Goal: Information Seeking & Learning: Learn about a topic

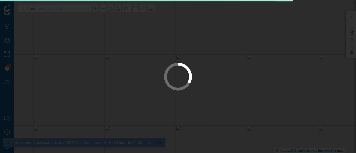
drag, startPoint x: 0, startPoint y: 0, endPoint x: 141, endPoint y: 101, distance: 173.3
click at [141, 101] on div at bounding box center [178, 76] width 356 height 153
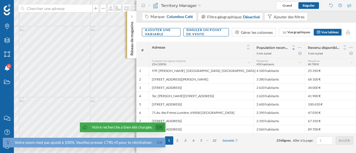
click at [161, 127] on link "Ok" at bounding box center [159, 127] width 9 height 6
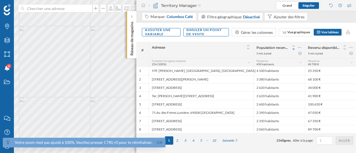
click at [157, 139] on div "Votre zoom n'est pas ajusté à 100%. Veuillez presser CTRL+0 pour le réinitialis…" at bounding box center [84, 143] width 162 height 10
click at [157, 139] on link "Ok" at bounding box center [159, 142] width 9 height 6
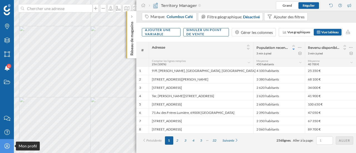
click at [9, 139] on icon "Mon profil" at bounding box center [7, 146] width 7 height 6
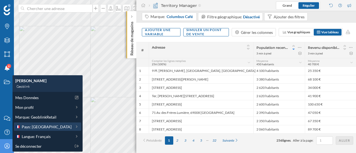
click at [36, 127] on span "Pays: [GEOGRAPHIC_DATA]" at bounding box center [47, 127] width 50 height 6
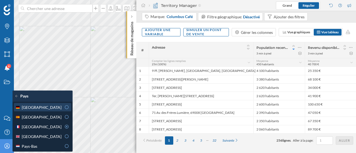
click at [35, 110] on span "[GEOGRAPHIC_DATA]" at bounding box center [42, 107] width 40 height 6
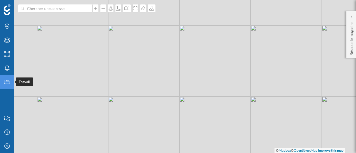
click at [7, 82] on icon "Travail" at bounding box center [7, 82] width 7 height 6
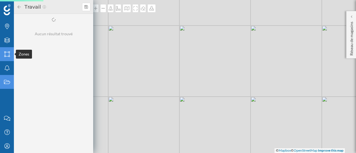
click at [6, 55] on icon "Zones" at bounding box center [7, 54] width 7 height 6
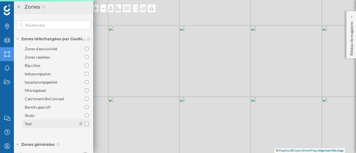
scroll to position [12, 0]
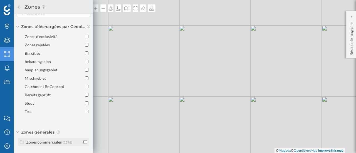
click at [45, 139] on div "Zones commerciales" at bounding box center [44, 142] width 36 height 5
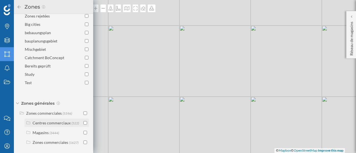
click at [84, 122] on input "checkbox" at bounding box center [85, 123] width 4 height 4
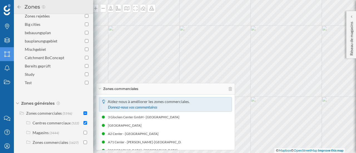
click at [27, 104] on span "Zones générales" at bounding box center [37, 104] width 33 height 6
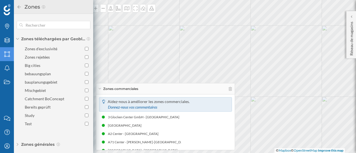
click at [20, 6] on icon at bounding box center [19, 7] width 5 height 4
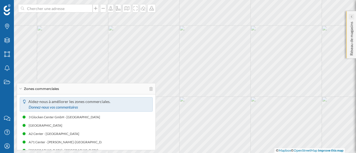
click at [323, 17] on div at bounding box center [351, 17] width 6 height 6
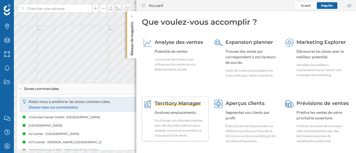
click at [184, 103] on span "Territory Manager" at bounding box center [177, 103] width 46 height 6
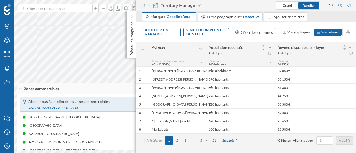
click at [184, 17] on span "GeoblinkRetail" at bounding box center [179, 17] width 26 height 6
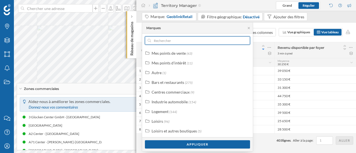
click at [199, 38] on input "text" at bounding box center [197, 40] width 93 height 8
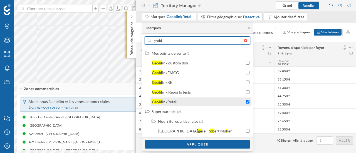
type input "geobl"
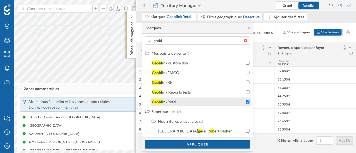
click at [246, 99] on div at bounding box center [248, 102] width 4 height 6
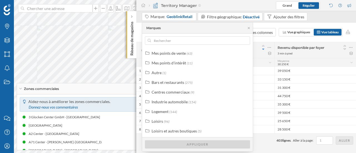
click at [246, 40] on div at bounding box center [247, 40] width 6 height 3
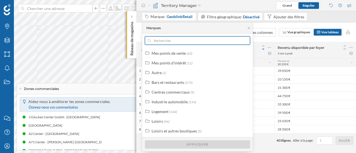
click at [244, 40] on input "text" at bounding box center [197, 40] width 93 height 8
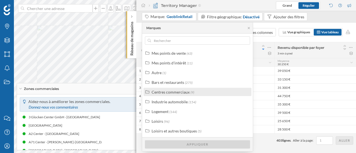
click at [208, 94] on div "Centres commerciaux (9)" at bounding box center [199, 92] width 96 height 6
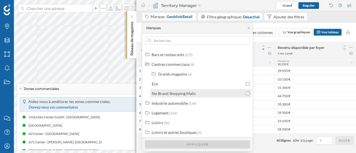
click at [246, 94] on input "checkbox" at bounding box center [248, 94] width 4 height 4
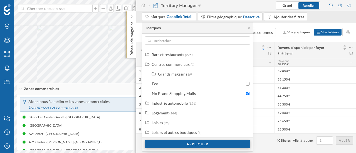
click at [222, 139] on div "Appliquer" at bounding box center [197, 144] width 105 height 8
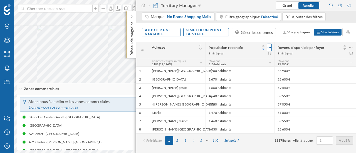
click at [271, 47] on icon at bounding box center [269, 48] width 4 height 6
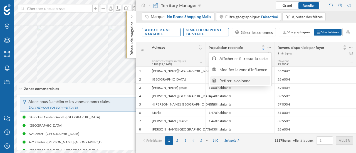
click at [246, 78] on div "Retirer la colonne" at bounding box center [243, 81] width 49 height 6
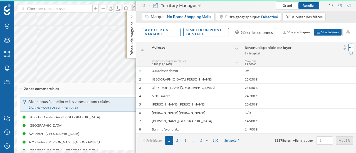
click at [323, 47] on icon at bounding box center [350, 47] width 3 height 1
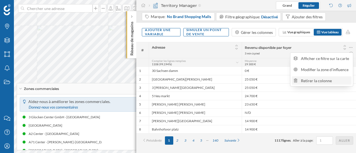
click at [311, 77] on div "Retirer la colonne" at bounding box center [321, 80] width 60 height 8
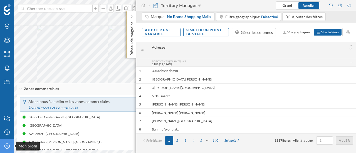
click at [7, 139] on icon "Mon profil" at bounding box center [7, 146] width 7 height 6
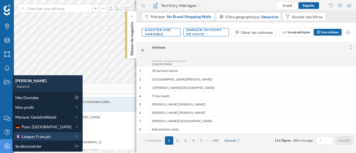
click at [36, 139] on div "Langue: Français" at bounding box center [47, 136] width 67 height 8
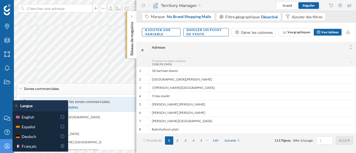
click at [37, 121] on div "English Español Deutsch [DEMOGRAPHIC_DATA]" at bounding box center [40, 131] width 56 height 40
click at [37, 120] on div "English" at bounding box center [40, 117] width 53 height 8
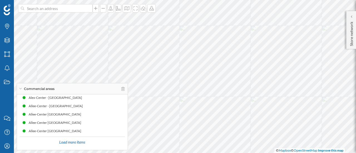
scroll to position [56, 0]
click at [34, 89] on span "Commercial areas" at bounding box center [39, 88] width 31 height 5
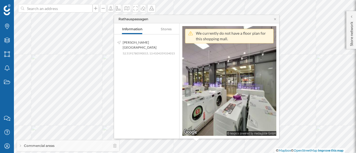
click at [275, 21] on div "Rathauspassagen" at bounding box center [196, 19] width 165 height 8
click at [274, 20] on icon at bounding box center [275, 18] width 4 height 3
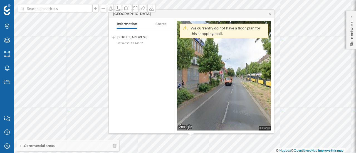
click at [161, 24] on nav "Information Stores" at bounding box center [141, 23] width 65 height 11
click at [127, 14] on div "[GEOGRAPHIC_DATA]" at bounding box center [131, 13] width 37 height 5
copy div "[GEOGRAPHIC_DATA]"
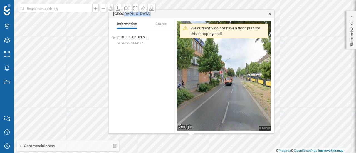
click at [269, 15] on icon at bounding box center [269, 13] width 4 height 3
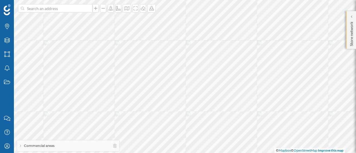
click at [323, 11] on div "Store network" at bounding box center [351, 30] width 10 height 38
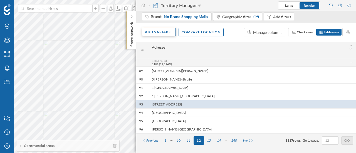
click at [147, 36] on div "Add variable" at bounding box center [159, 32] width 34 height 8
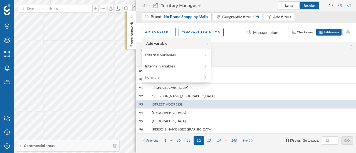
click at [157, 59] on div "Add variable External variables Internal variables Formula" at bounding box center [176, 60] width 69 height 45
click at [159, 57] on div "External variables" at bounding box center [172, 55] width 55 height 6
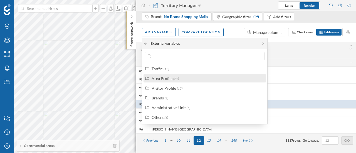
click at [165, 78] on div "Area Profile" at bounding box center [161, 78] width 21 height 5
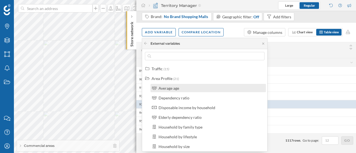
click at [166, 86] on div "Average age" at bounding box center [168, 88] width 21 height 5
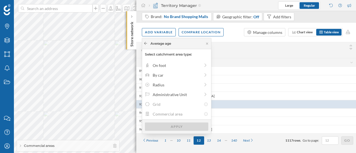
click at [143, 44] on icon at bounding box center [145, 43] width 4 height 3
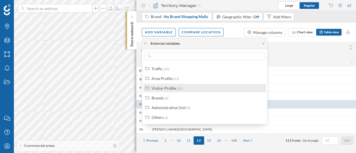
click at [159, 90] on div "Visitor Profile" at bounding box center [163, 88] width 24 height 5
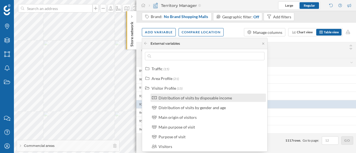
click at [161, 96] on div "Distribution of visits by disposable income" at bounding box center [194, 98] width 73 height 5
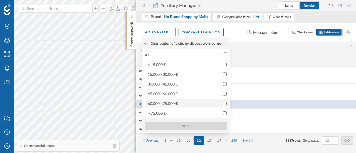
click at [176, 107] on div "60.000 - 75.000 €" at bounding box center [187, 103] width 82 height 8
checkbox input "true"
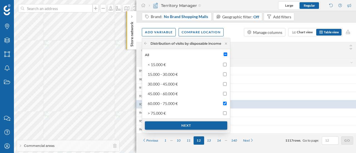
click at [179, 122] on div "Next" at bounding box center [186, 125] width 82 height 8
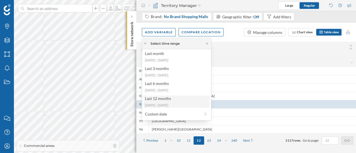
click at [182, 101] on div "Last 12 months" at bounding box center [176, 99] width 63 height 6
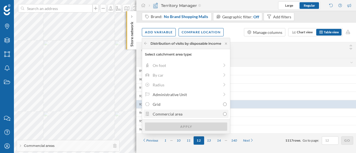
click at [176, 113] on div "Commercial area" at bounding box center [185, 114] width 67 height 6
click at [223, 113] on input "Commercial area" at bounding box center [225, 114] width 4 height 4
radio input "true"
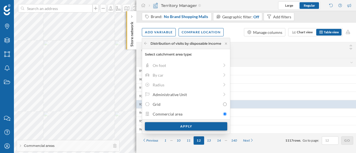
click at [177, 122] on div "Apply" at bounding box center [186, 126] width 82 height 8
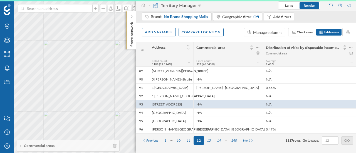
scroll to position [0, 0]
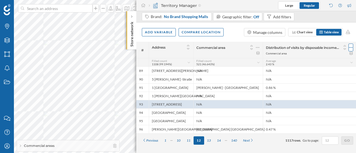
click at [323, 48] on icon at bounding box center [351, 48] width 4 height 6
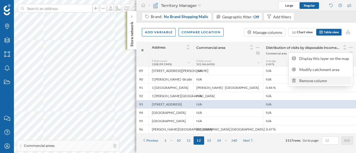
click at [304, 82] on div "Remove column" at bounding box center [324, 81] width 51 height 6
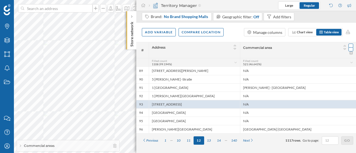
click at [323, 46] on icon at bounding box center [351, 48] width 4 height 6
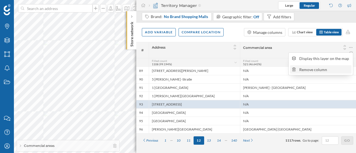
click at [323, 70] on div "Remove column" at bounding box center [324, 70] width 51 height 6
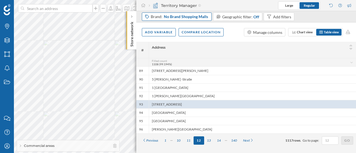
click at [186, 16] on span "No Brand Shopping Malls" at bounding box center [186, 17] width 44 height 6
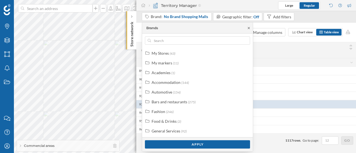
click at [249, 29] on icon at bounding box center [248, 28] width 2 height 2
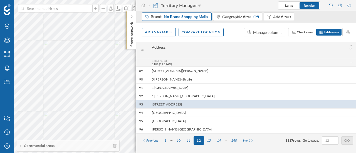
click at [188, 16] on span "No Brand Shopping Malls" at bounding box center [186, 17] width 44 height 6
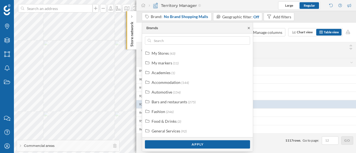
click at [249, 26] on icon at bounding box center [248, 27] width 4 height 3
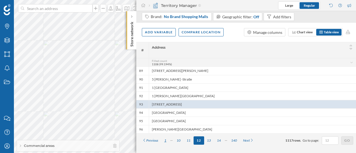
click at [166, 139] on div "1" at bounding box center [165, 140] width 8 height 8
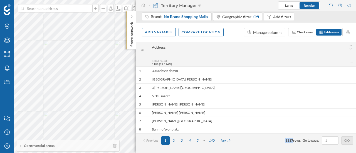
drag, startPoint x: 284, startPoint y: 140, endPoint x: 292, endPoint y: 141, distance: 8.4
click at [292, 139] on div "Previous 1 2 3 4 5 140 Next 1117 rows . Go to page: Go" at bounding box center [246, 140] width 214 height 8
click at [268, 139] on div "Previous 1 2 3 4 5 140 Next 1117 rows . Go to page: Go" at bounding box center [246, 140] width 214 height 8
click at [9, 52] on icon at bounding box center [7, 54] width 6 height 6
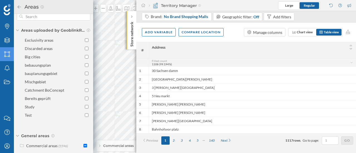
scroll to position [12, 0]
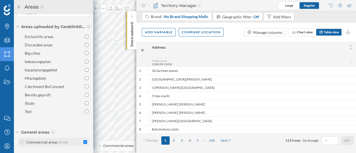
click at [46, 139] on div "Commercial areas" at bounding box center [41, 142] width 31 height 5
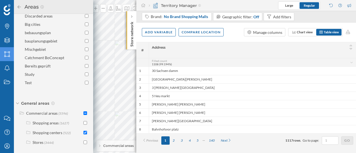
click at [18, 7] on icon at bounding box center [18, 6] width 3 height 3
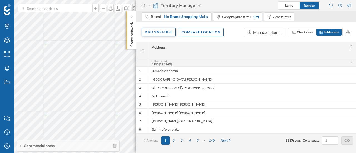
click at [168, 31] on div "Add variable" at bounding box center [159, 32] width 34 height 8
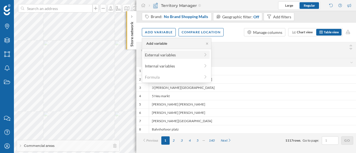
click at [169, 54] on div "External variables" at bounding box center [172, 55] width 55 height 6
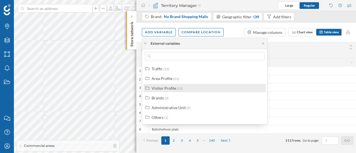
click at [191, 87] on div "Visitor Profile (15)" at bounding box center [206, 88] width 111 height 6
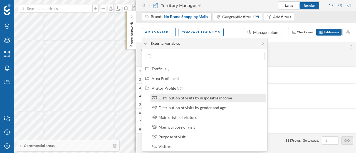
scroll to position [56, 0]
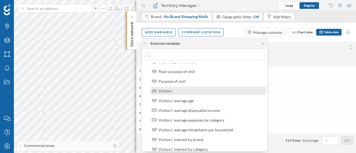
click at [177, 92] on div "Visitors" at bounding box center [210, 91] width 104 height 6
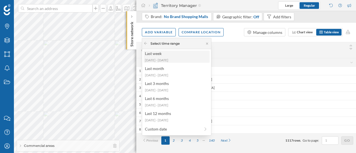
click at [178, 60] on div "[DATE] - [DATE]" at bounding box center [176, 60] width 63 height 5
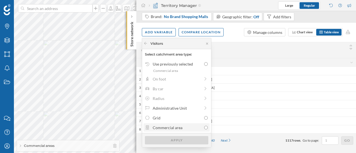
click at [187, 128] on div "Commercial area" at bounding box center [176, 128] width 49 height 6
click at [204, 128] on input "Commercial area" at bounding box center [206, 128] width 4 height 4
radio input "true"
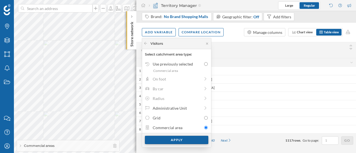
click at [190, 138] on div "Apply" at bounding box center [176, 140] width 63 height 8
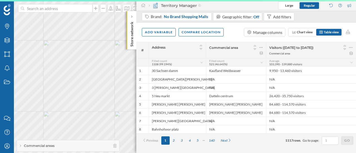
scroll to position [0, 0]
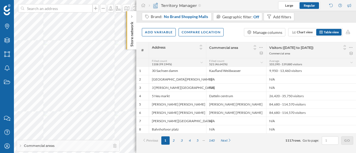
drag, startPoint x: 209, startPoint y: 47, endPoint x: 242, endPoint y: 49, distance: 32.3
click at [242, 49] on span "Commercial area" at bounding box center [229, 48] width 40 height 4
click at [278, 15] on div "Add filters" at bounding box center [282, 17] width 18 height 6
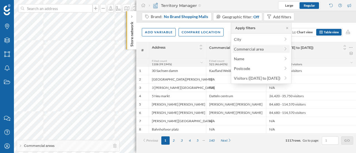
click at [241, 47] on div "Commercial area" at bounding box center [249, 49] width 30 height 5
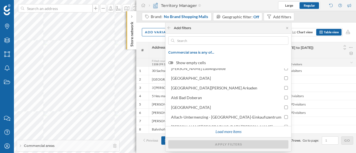
scroll to position [50, 0]
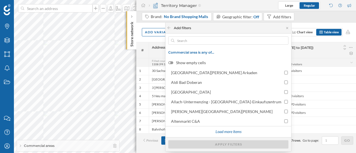
click at [289, 28] on div "Add filters" at bounding box center [228, 27] width 126 height 11
click at [288, 28] on icon at bounding box center [287, 27] width 4 height 3
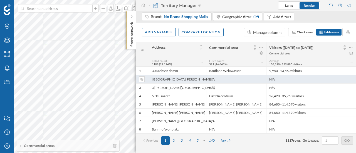
drag, startPoint x: 217, startPoint y: 78, endPoint x: 205, endPoint y: 80, distance: 12.6
click at [205, 80] on div "2 [STREET_ADDRESS][PERSON_NAME] N/A N/A" at bounding box center [245, 79] width 219 height 8
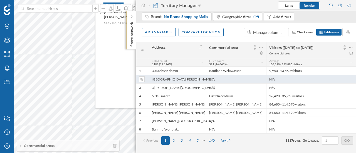
copy div "[STREET_ADDRESS][PERSON_NAME]"
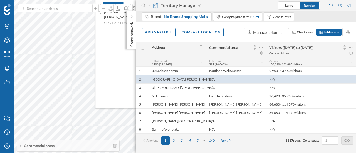
click at [234, 35] on div "Add variable Compare location Manage columns Chart view Table view" at bounding box center [245, 31] width 219 height 19
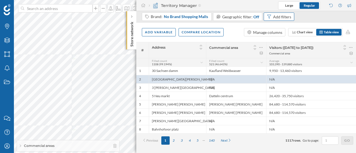
click at [278, 17] on div "Add filters" at bounding box center [282, 17] width 18 height 6
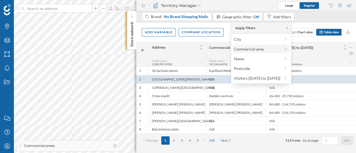
click at [237, 49] on div "Commercial area" at bounding box center [249, 49] width 30 height 5
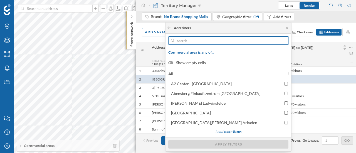
click at [226, 41] on input "text" at bounding box center [228, 40] width 108 height 8
paste input "N/A"
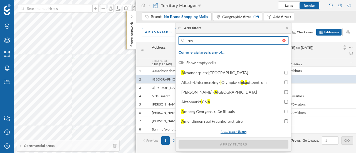
type input "N/A"
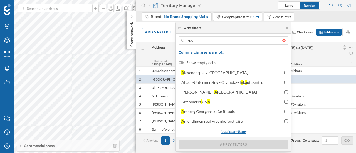
click at [242, 132] on div "Load more items" at bounding box center [233, 132] width 33 height 8
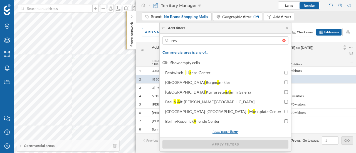
click at [241, 132] on div "Load more items" at bounding box center [225, 132] width 33 height 8
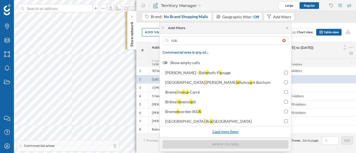
click at [241, 132] on div "Load more items" at bounding box center [225, 132] width 33 height 8
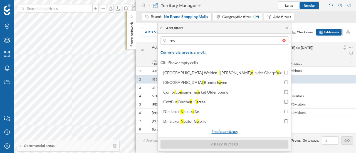
click at [241, 132] on div "Load more items" at bounding box center [224, 132] width 33 height 8
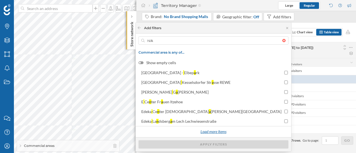
click at [229, 132] on div "Load more items" at bounding box center [213, 132] width 33 height 8
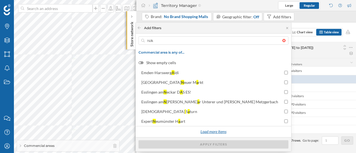
click at [229, 132] on div "Load more items" at bounding box center [213, 132] width 33 height 8
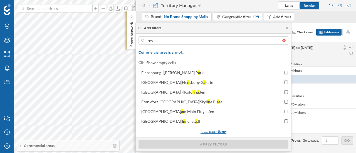
click at [229, 132] on div "Load more items" at bounding box center [213, 132] width 33 height 8
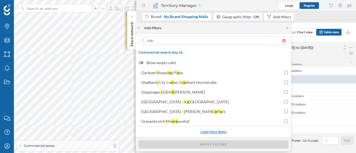
click at [242, 132] on div "Load more items" at bounding box center [213, 131] width 155 height 11
click at [214, 131] on div "Load more items" at bounding box center [213, 132] width 33 height 8
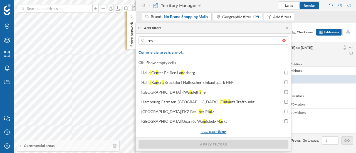
click at [214, 131] on div "Load more items" at bounding box center [213, 132] width 33 height 8
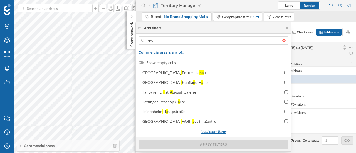
click at [214, 131] on div "Load more items" at bounding box center [213, 132] width 33 height 8
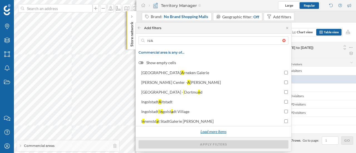
click at [214, 131] on div "Load more items" at bounding box center [213, 132] width 33 height 8
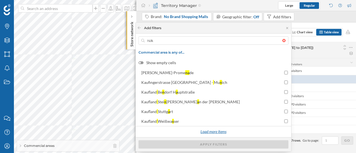
click at [214, 131] on div "Load more items" at bounding box center [213, 132] width 33 height 8
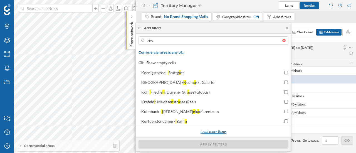
click at [215, 131] on div "Load more items" at bounding box center [213, 132] width 33 height 8
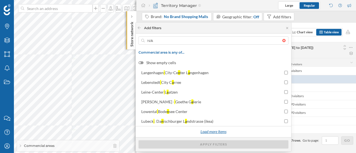
click at [215, 131] on div "Load more items" at bounding box center [213, 132] width 33 height 8
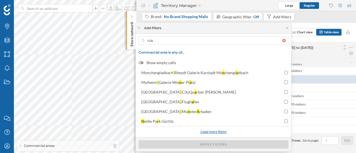
click at [215, 131] on div "Load more items" at bounding box center [213, 132] width 33 height 8
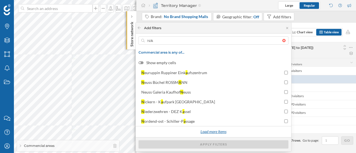
click at [215, 131] on div "Load more items" at bounding box center [213, 132] width 33 height 8
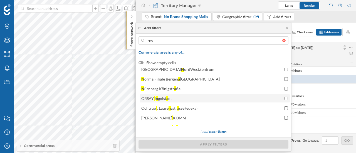
scroll to position [1578, 0]
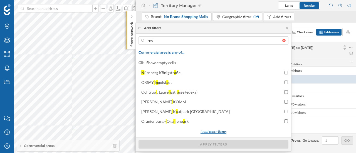
click at [229, 132] on div "Load more items" at bounding box center [213, 132] width 33 height 8
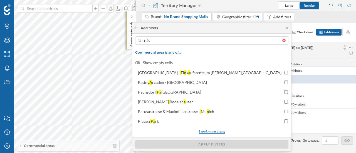
click at [228, 132] on div "Load more items" at bounding box center [211, 132] width 33 height 8
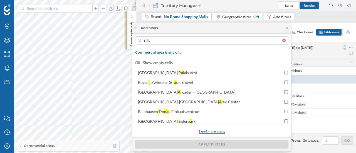
click at [228, 132] on div "Load more items" at bounding box center [211, 132] width 33 height 8
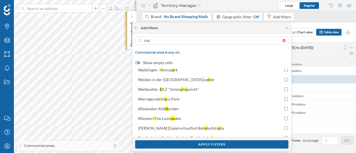
scroll to position [2139, 0]
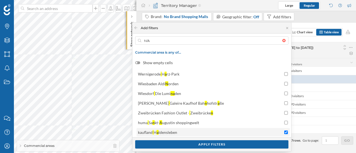
click at [215, 135] on label "kaufland H a ldensleben" at bounding box center [212, 132] width 153 height 8
click at [284, 134] on input "kaufland H a ldensleben" at bounding box center [286, 133] width 4 height 4
checkbox input "false"
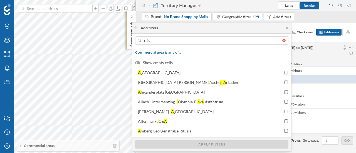
scroll to position [0, 0]
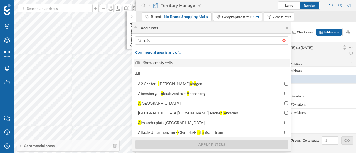
click at [163, 62] on label "Show empty cells" at bounding box center [211, 63] width 152 height 6
click at [0, 0] on input "Show empty cells" at bounding box center [0, 0] width 0 height 0
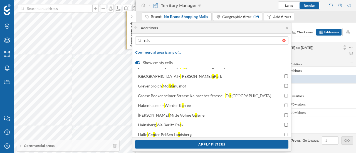
scroll to position [732, 0]
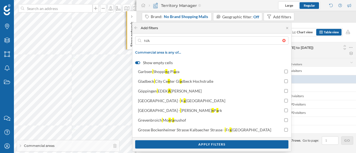
click at [186, 52] on span "Commercial area is any of…" at bounding box center [211, 52] width 153 height 4
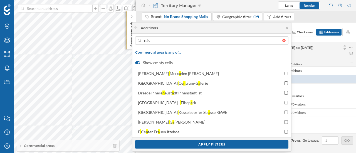
scroll to position [0, 0]
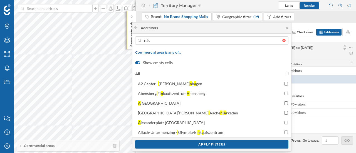
click at [137, 27] on icon at bounding box center [135, 27] width 3 height 3
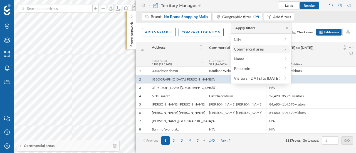
click at [273, 47] on span "Commercial area" at bounding box center [257, 49] width 46 height 6
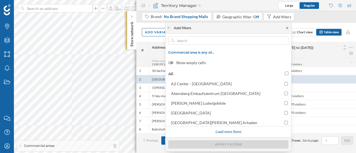
click at [286, 27] on icon at bounding box center [287, 27] width 4 height 3
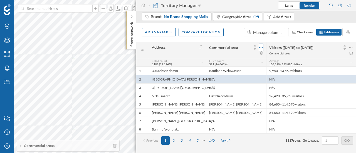
click at [259, 48] on icon at bounding box center [261, 48] width 4 height 6
click at [254, 49] on icon at bounding box center [254, 48] width 2 height 1
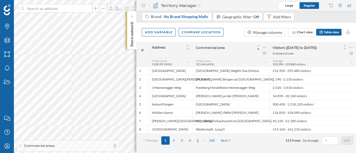
click at [198, 139] on div "5" at bounding box center [198, 140] width 8 height 8
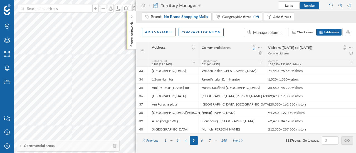
drag, startPoint x: 198, startPoint y: 140, endPoint x: 210, endPoint y: 141, distance: 12.0
click at [210, 139] on div "Previous 1 3 4 5 6 7 140 Next" at bounding box center [193, 140] width 108 height 8
click at [208, 139] on div "7" at bounding box center [210, 140] width 8 height 8
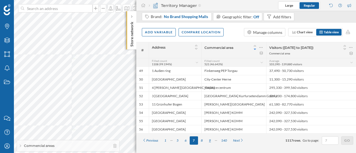
click at [208, 139] on div "9" at bounding box center [210, 140] width 8 height 8
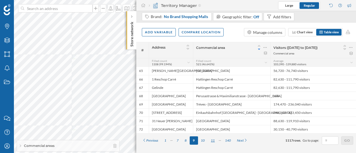
click at [211, 139] on div "11" at bounding box center [212, 140] width 10 height 8
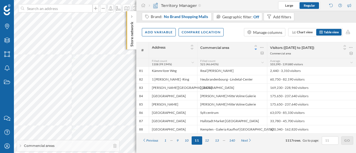
click at [211, 139] on div "12" at bounding box center [207, 140] width 10 height 8
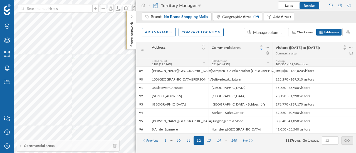
click at [220, 139] on div "14" at bounding box center [219, 140] width 10 height 8
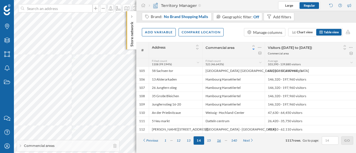
click at [219, 139] on div "16" at bounding box center [219, 140] width 10 height 8
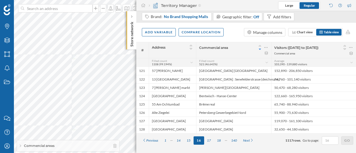
click at [219, 139] on div "18" at bounding box center [219, 140] width 10 height 8
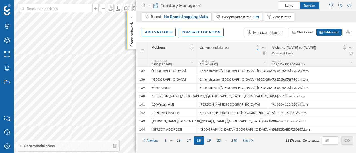
click at [219, 139] on div "20" at bounding box center [219, 140] width 10 height 8
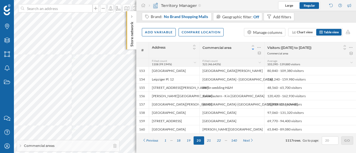
click at [219, 139] on div "22" at bounding box center [219, 140] width 10 height 8
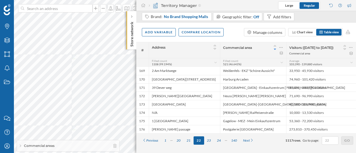
click at [219, 139] on div "24" at bounding box center [219, 140] width 10 height 8
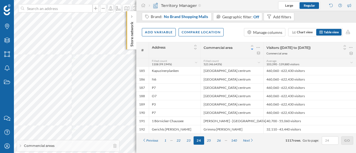
click at [219, 139] on div "26" at bounding box center [219, 140] width 10 height 8
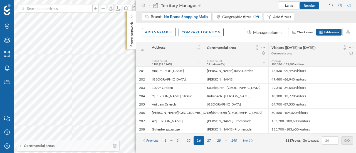
click at [219, 139] on div "28" at bounding box center [219, 140] width 10 height 8
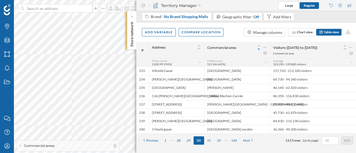
click at [219, 139] on div "32" at bounding box center [219, 140] width 10 height 8
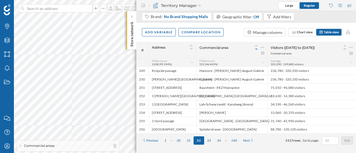
click at [219, 139] on div "34" at bounding box center [219, 140] width 10 height 8
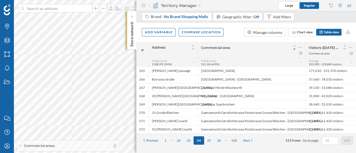
click at [219, 139] on div "36" at bounding box center [219, 140] width 10 height 8
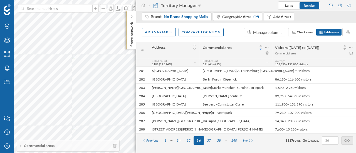
click at [219, 139] on div "38" at bounding box center [219, 140] width 10 height 8
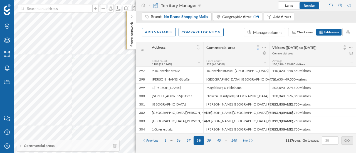
click at [219, 139] on div "40" at bounding box center [219, 140] width 10 height 8
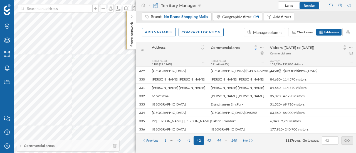
click at [219, 139] on div "44" at bounding box center [219, 140] width 10 height 8
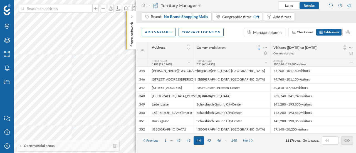
click at [219, 139] on div "46" at bounding box center [219, 140] width 10 height 8
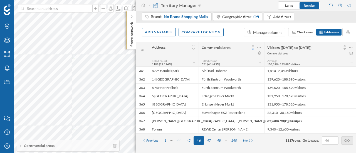
click at [219, 139] on div "48" at bounding box center [219, 140] width 10 height 8
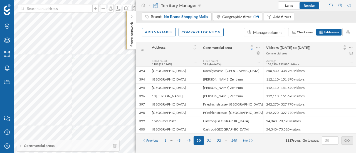
click at [219, 139] on div "52" at bounding box center [219, 140] width 10 height 8
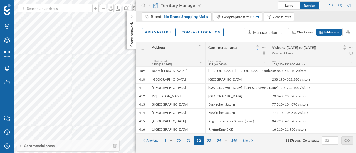
click at [219, 139] on div "54" at bounding box center [219, 140] width 10 height 8
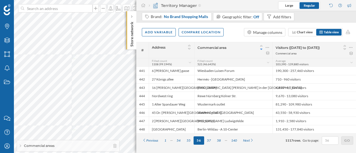
click at [219, 139] on div "58" at bounding box center [219, 140] width 10 height 8
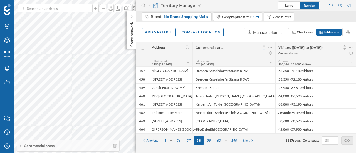
click at [219, 139] on div "60" at bounding box center [219, 140] width 10 height 8
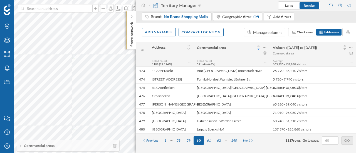
click at [219, 139] on div "62" at bounding box center [219, 140] width 10 height 8
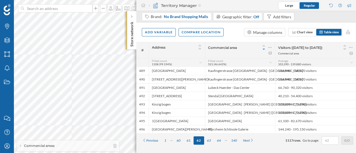
click at [219, 139] on div "64" at bounding box center [219, 140] width 10 height 8
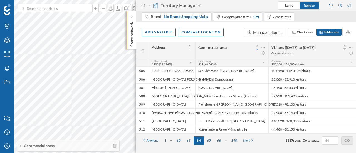
click at [219, 139] on div "66" at bounding box center [219, 140] width 10 height 8
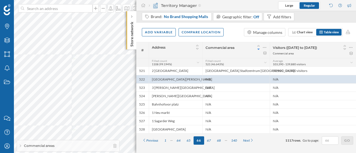
click at [219, 139] on div "68" at bounding box center [219, 140] width 10 height 8
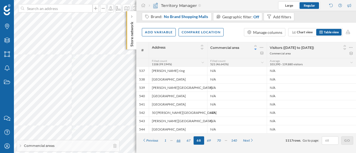
click at [179, 139] on div "66" at bounding box center [178, 140] width 10 height 8
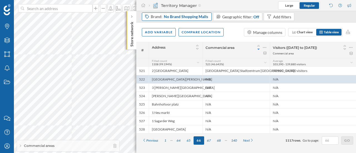
click at [193, 17] on span "No Brand Shopping Malls" at bounding box center [186, 17] width 44 height 6
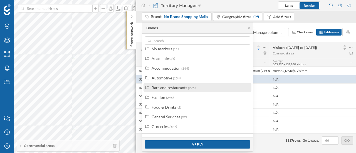
scroll to position [21, 0]
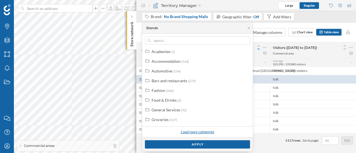
click at [190, 130] on div "Load more categories" at bounding box center [197, 132] width 40 height 8
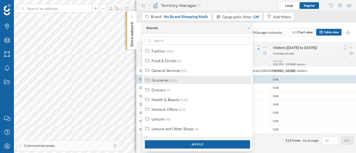
scroll to position [88, 0]
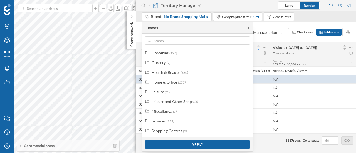
click at [247, 28] on icon at bounding box center [248, 27] width 4 height 3
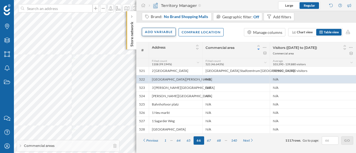
click at [166, 32] on div "Add variable" at bounding box center [159, 32] width 34 height 8
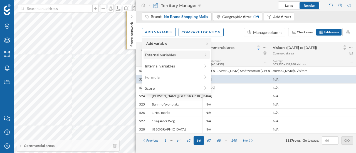
click at [163, 58] on div "External variables" at bounding box center [176, 55] width 66 height 8
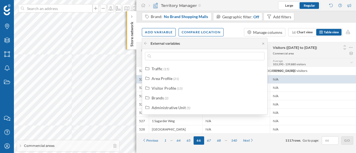
click at [287, 48] on span "Visitors ([DATE] to [DATE])" at bounding box center [294, 48] width 44 height 4
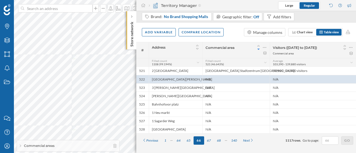
click at [133, 18] on div at bounding box center [132, 17] width 6 height 6
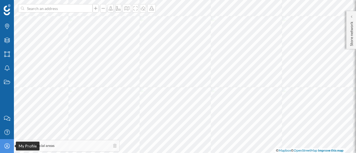
click at [9, 139] on icon "My Profile" at bounding box center [7, 146] width 7 height 6
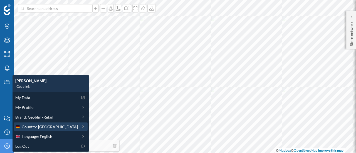
click at [45, 128] on span "Country: [GEOGRAPHIC_DATA]" at bounding box center [50, 127] width 56 height 6
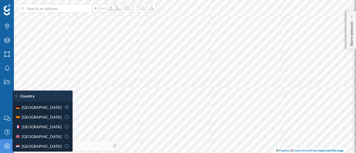
click at [45, 128] on div "[GEOGRAPHIC_DATA]" at bounding box center [38, 127] width 46 height 6
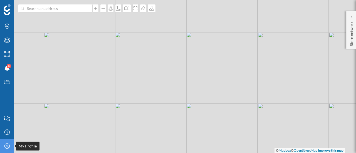
click at [6, 139] on icon "My Profile" at bounding box center [7, 146] width 7 height 6
